Goal: Task Accomplishment & Management: Use online tool/utility

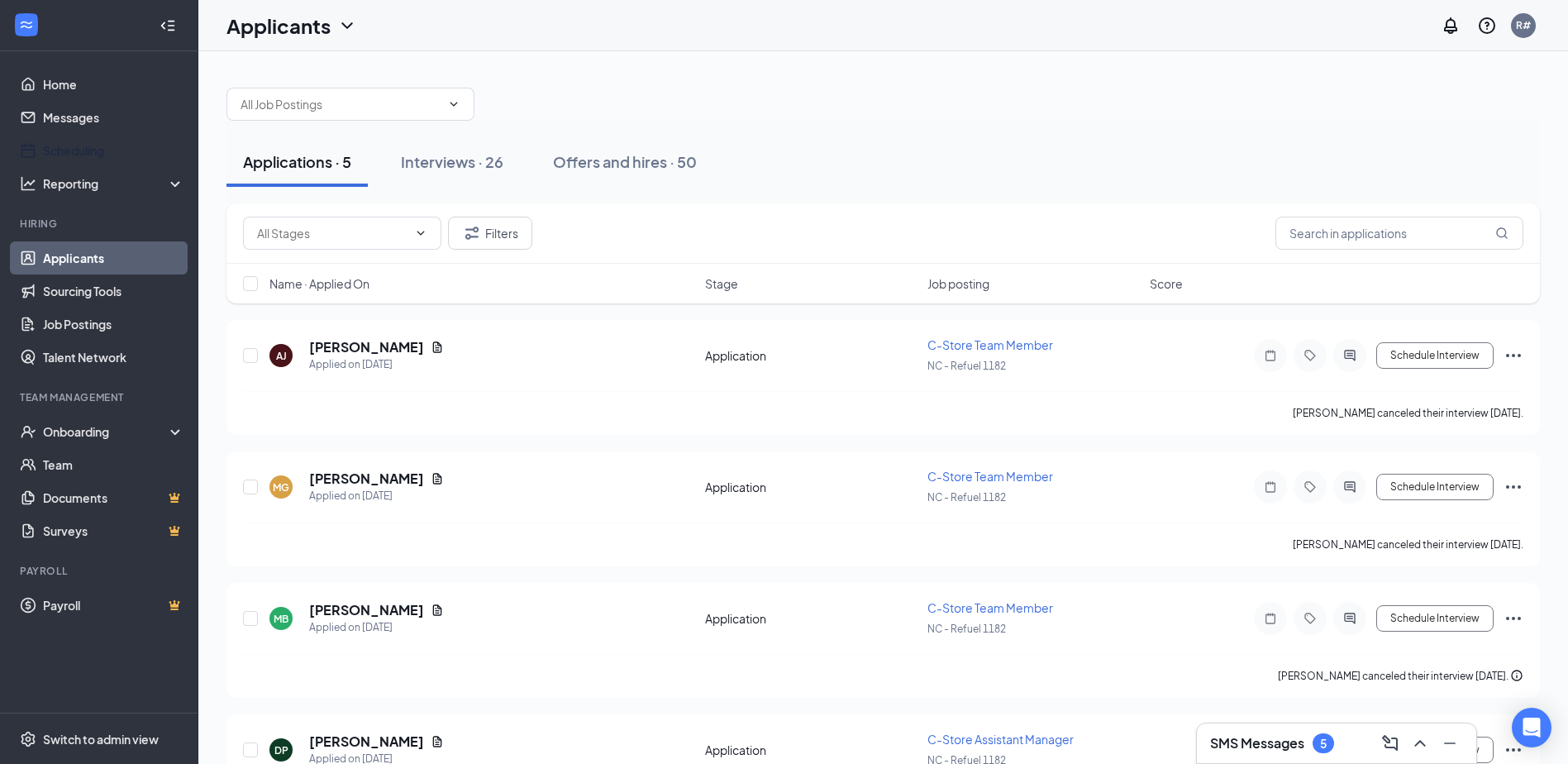
drag, startPoint x: 65, startPoint y: 143, endPoint x: 709, endPoint y: 13, distance: 657.0
click at [65, 143] on link "Scheduling" at bounding box center [113, 150] width 142 height 33
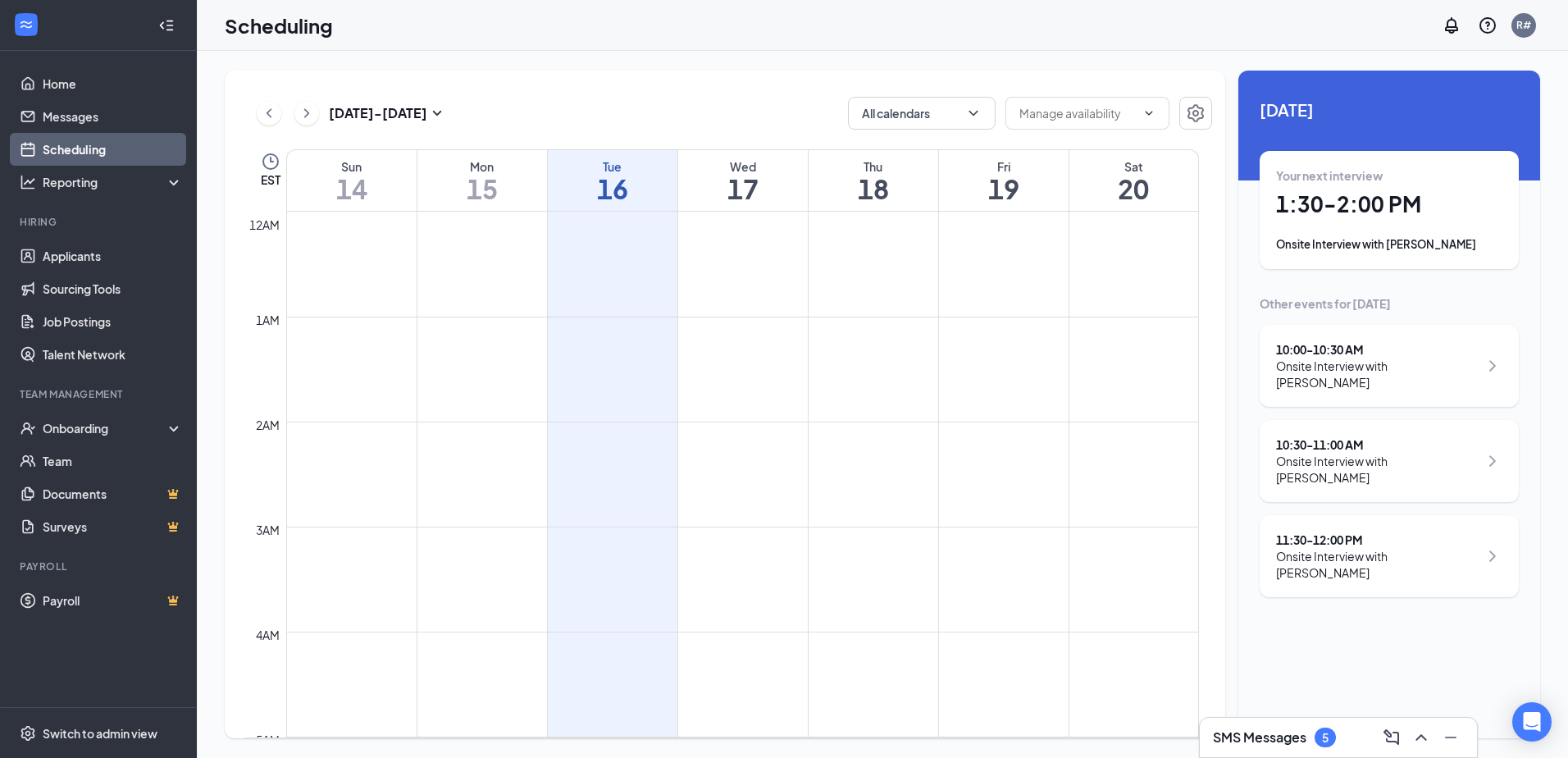
scroll to position [807, 0]
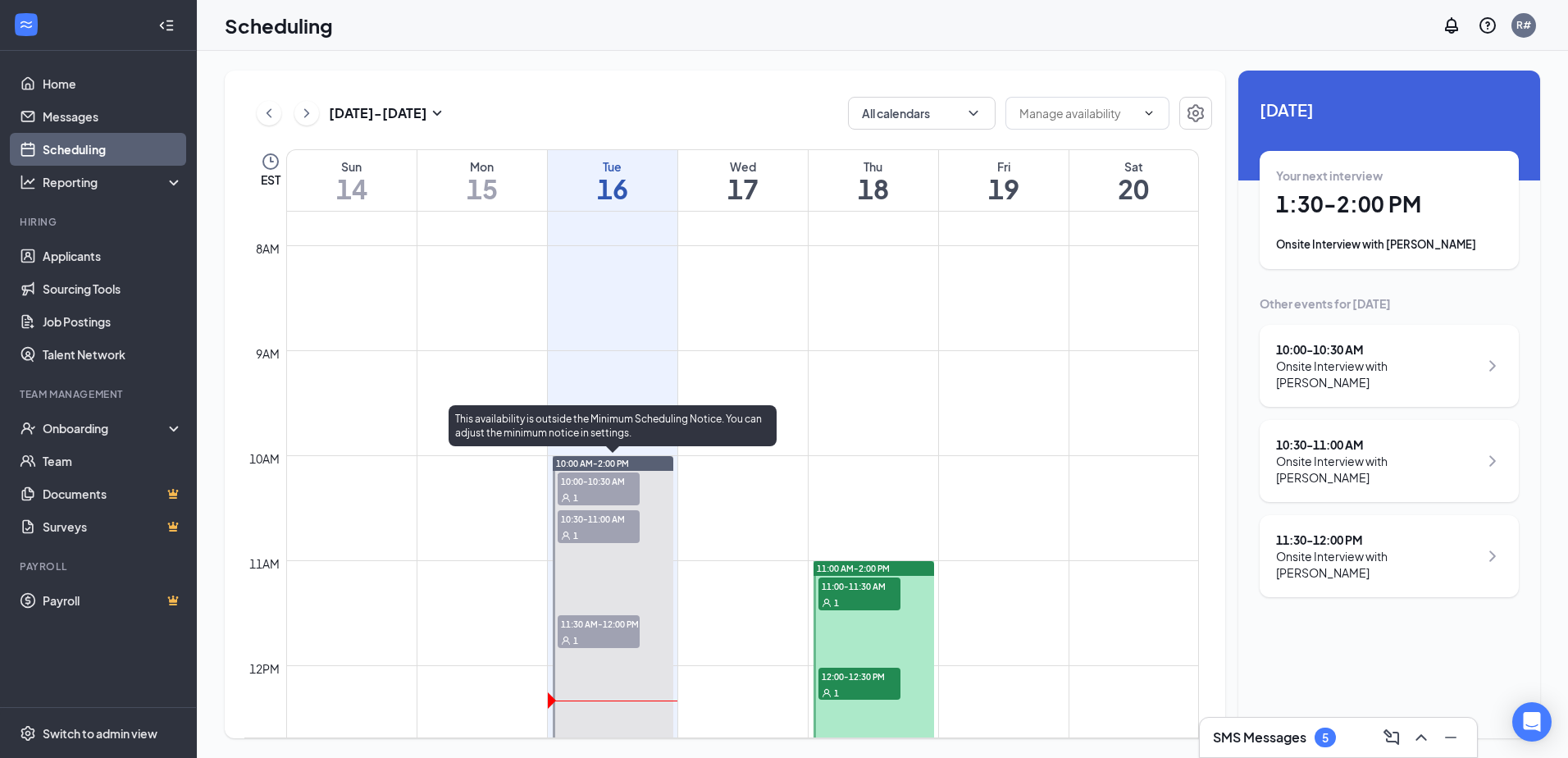
click at [596, 490] on div "1" at bounding box center [598, 497] width 82 height 16
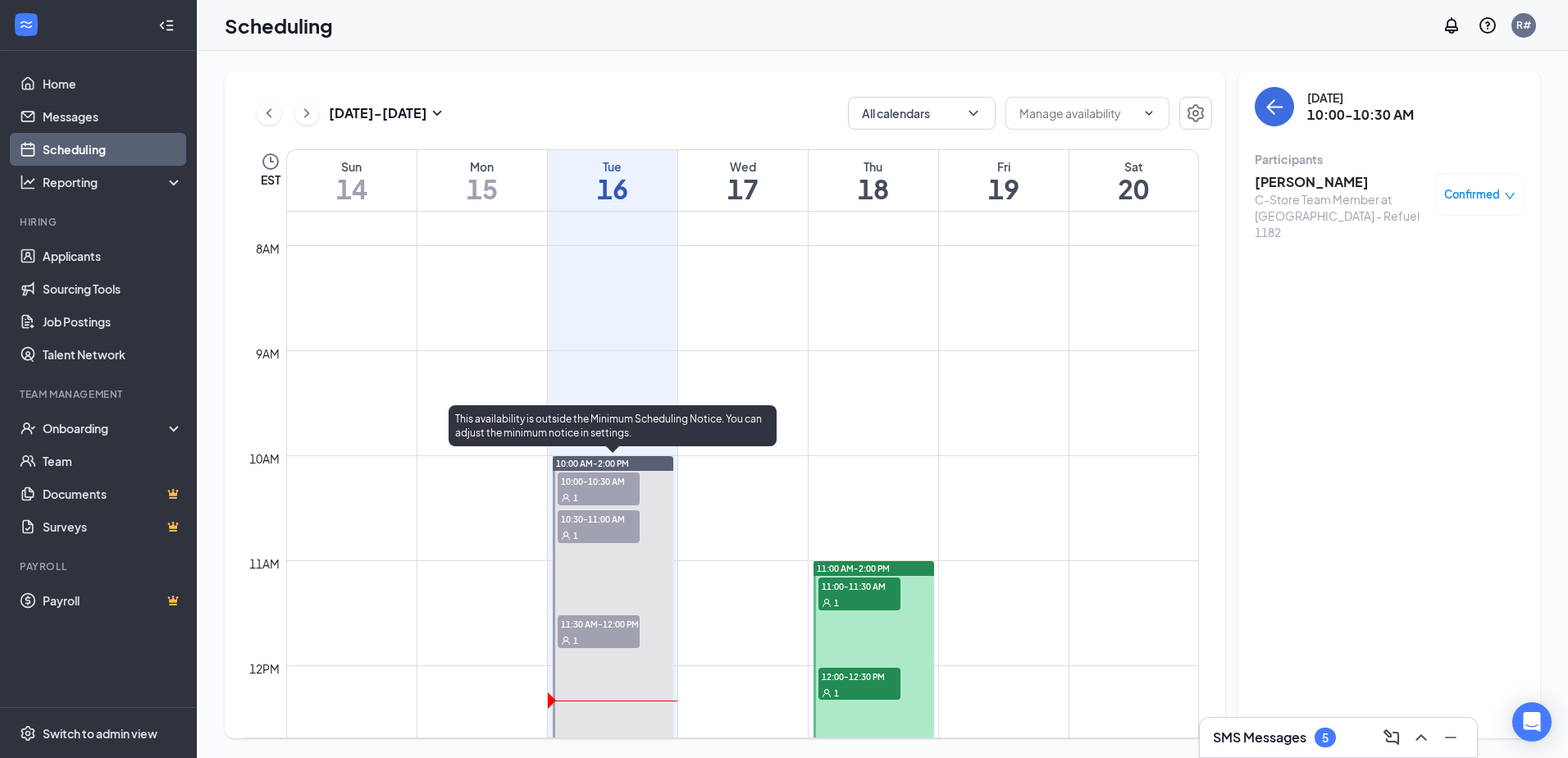
click at [623, 527] on div "1" at bounding box center [598, 535] width 82 height 16
click at [598, 634] on div "1" at bounding box center [598, 639] width 82 height 16
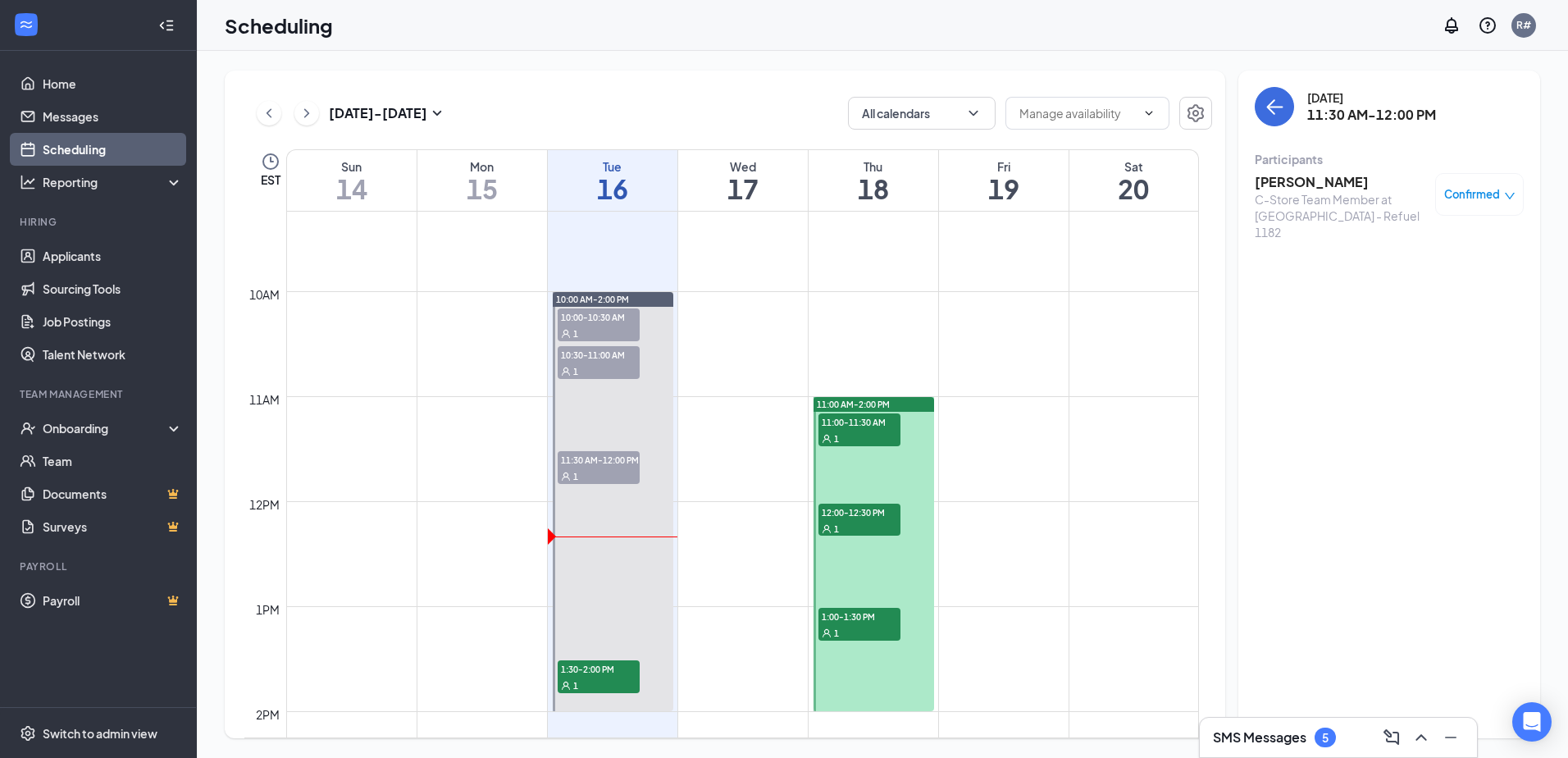
scroll to position [889, 0]
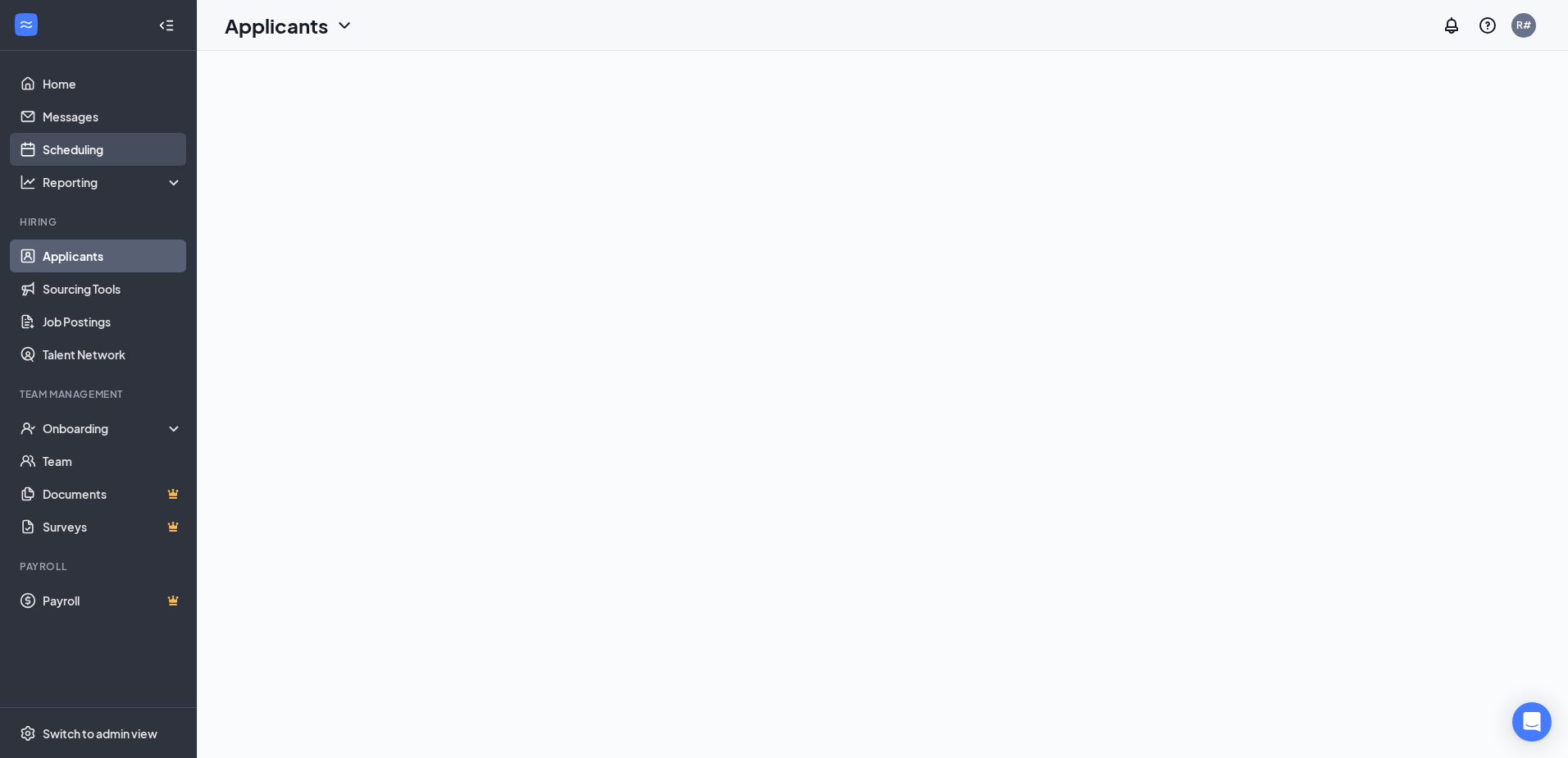
click at [99, 140] on link "Scheduling" at bounding box center [112, 149] width 140 height 33
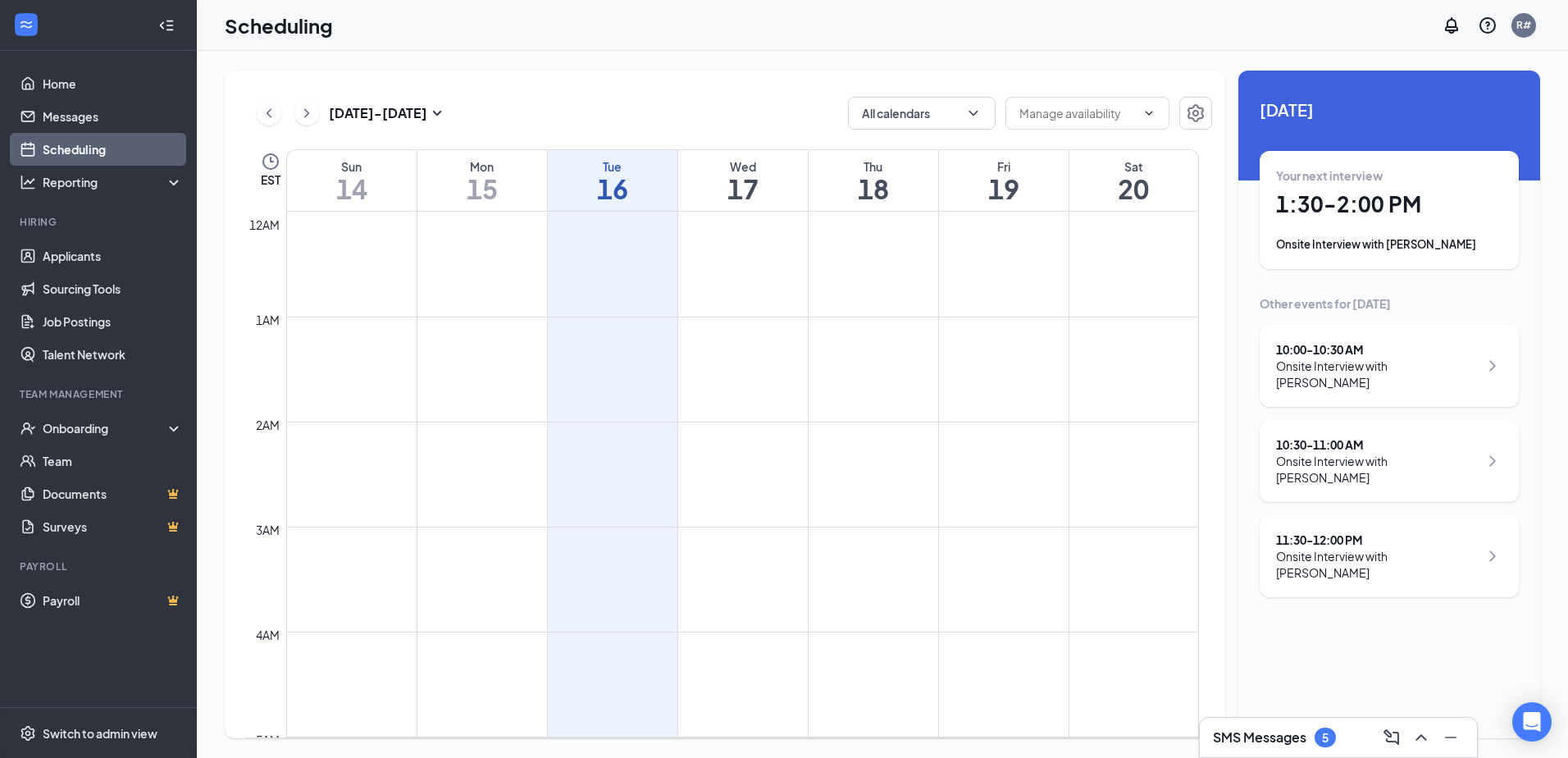
scroll to position [807, 0]
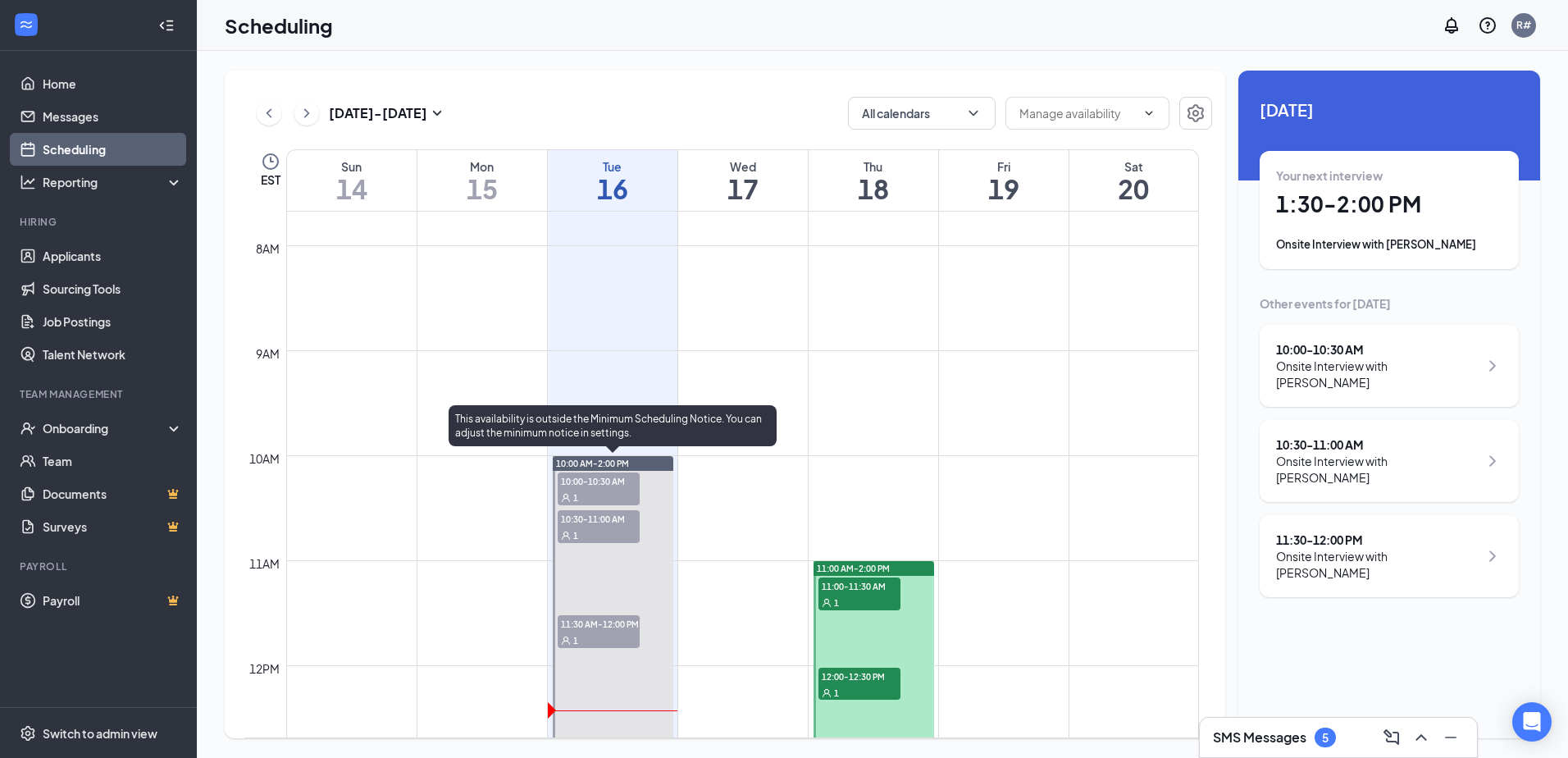
click at [581, 627] on span "11:30 AM-12:00 PM" at bounding box center [598, 623] width 82 height 16
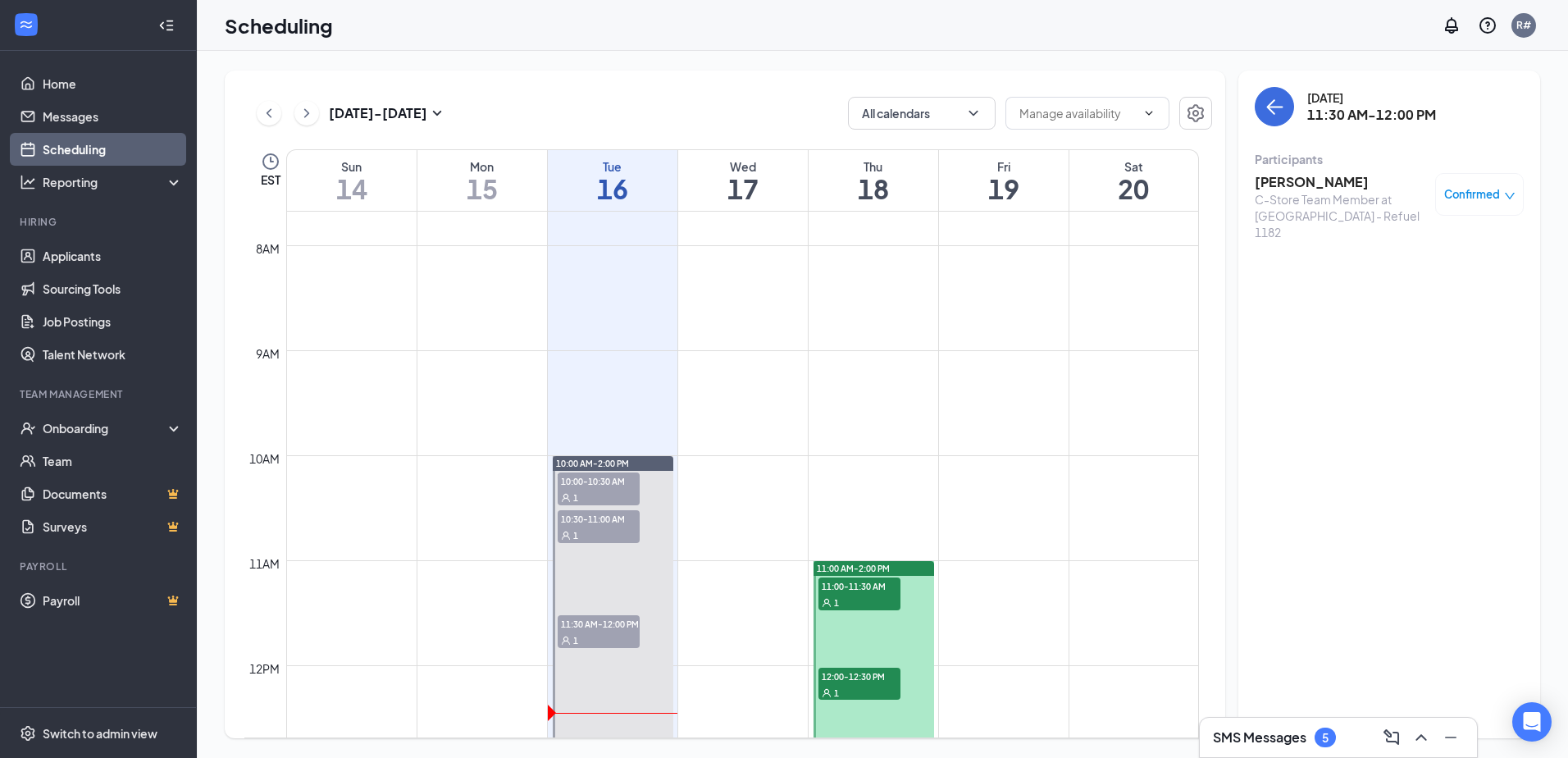
click at [1312, 176] on h3 "[PERSON_NAME]" at bounding box center [1341, 182] width 172 height 18
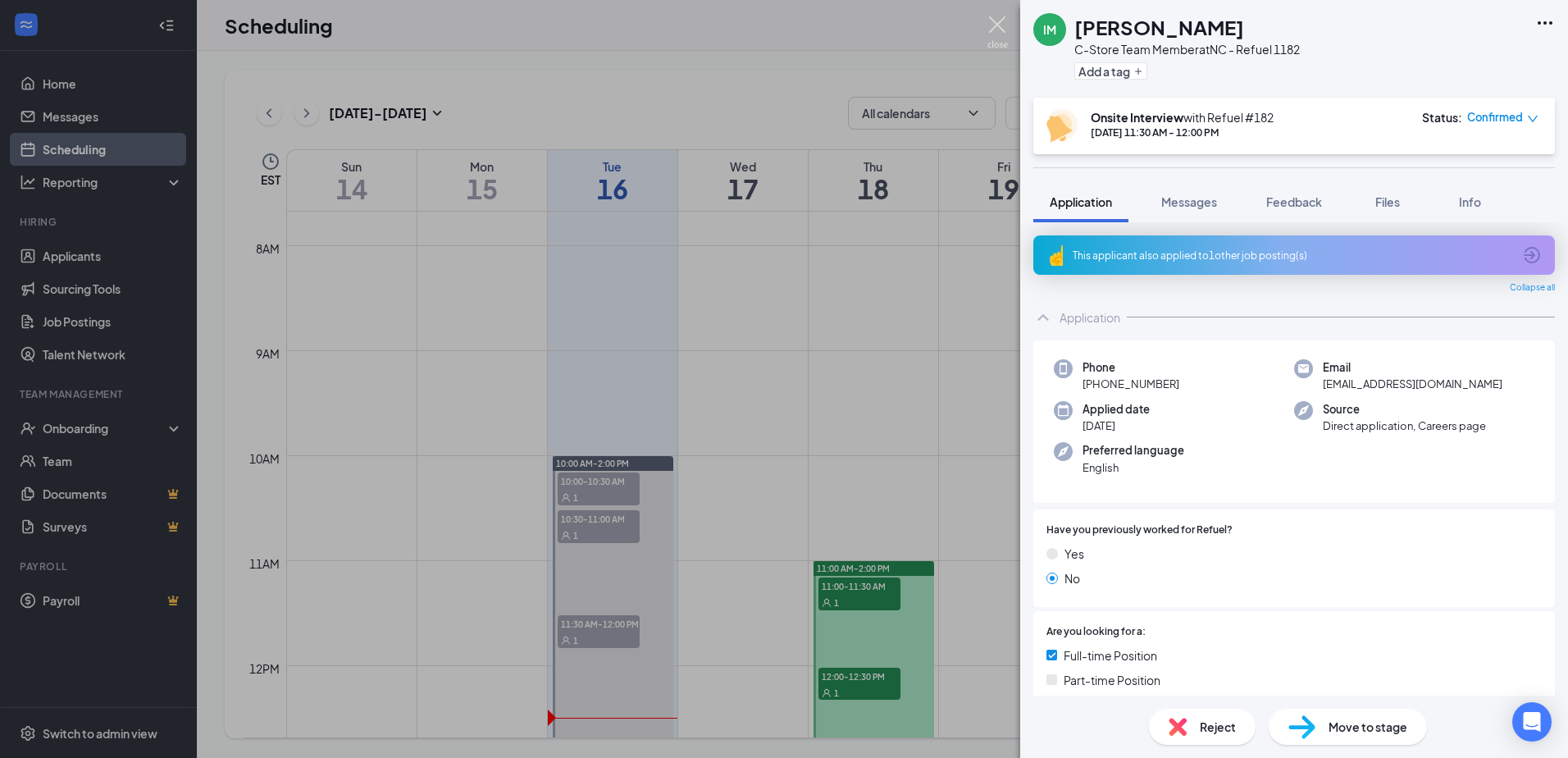
click at [1002, 25] on img at bounding box center [998, 32] width 21 height 32
